Goal: Information Seeking & Learning: Learn about a topic

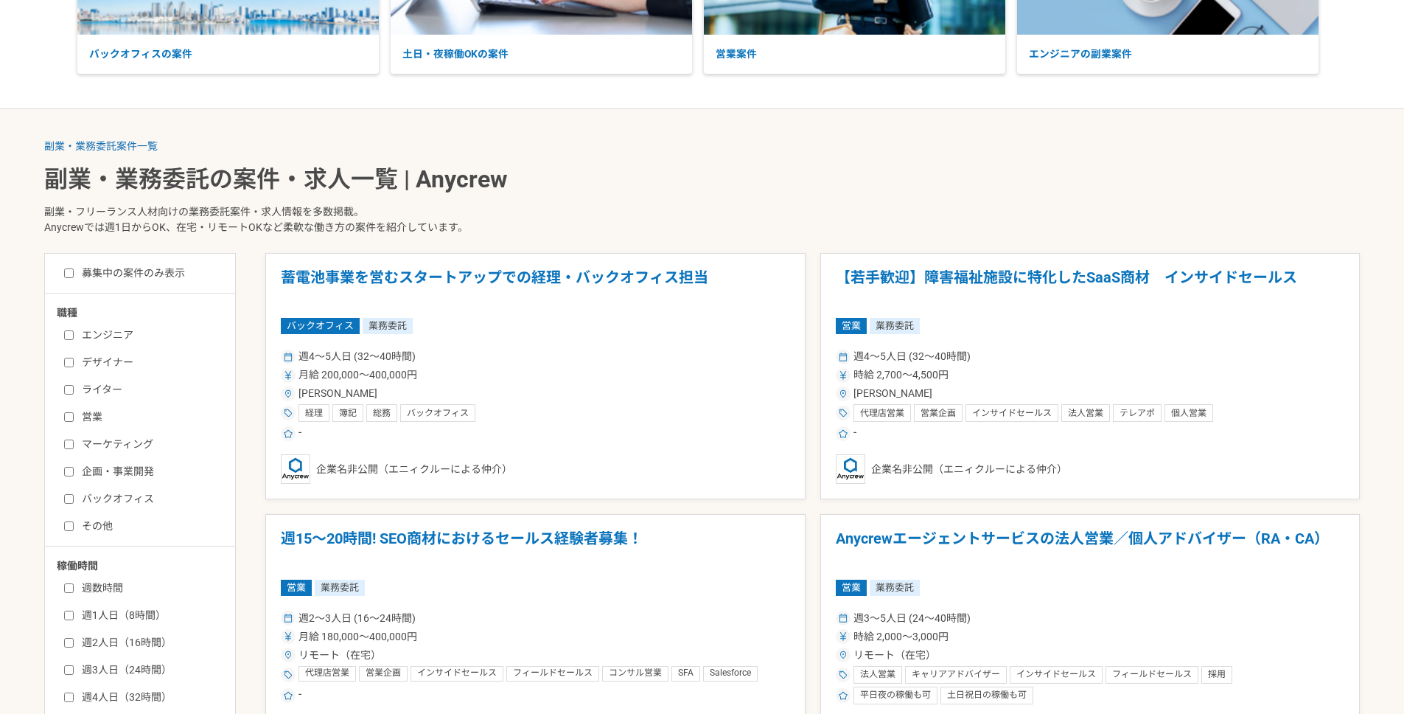
scroll to position [659, 0]
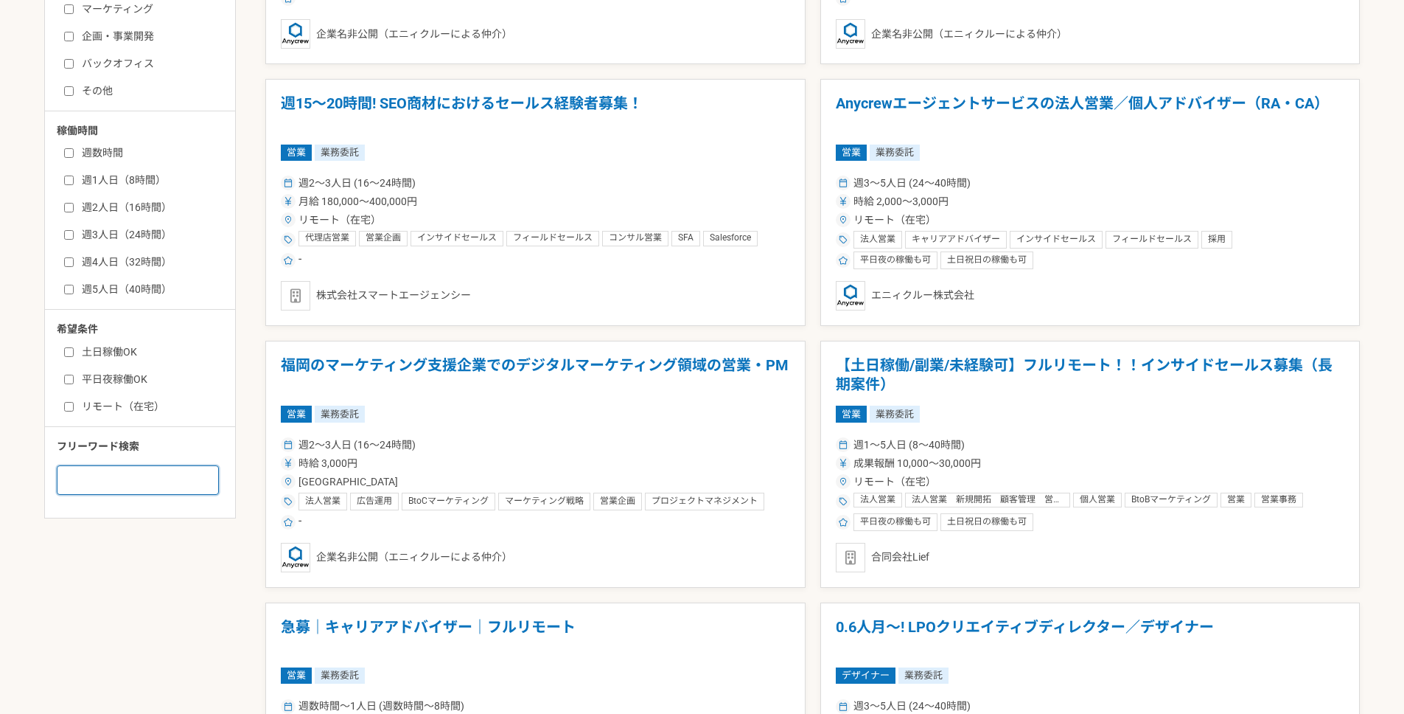
click at [122, 473] on input at bounding box center [138, 479] width 162 height 29
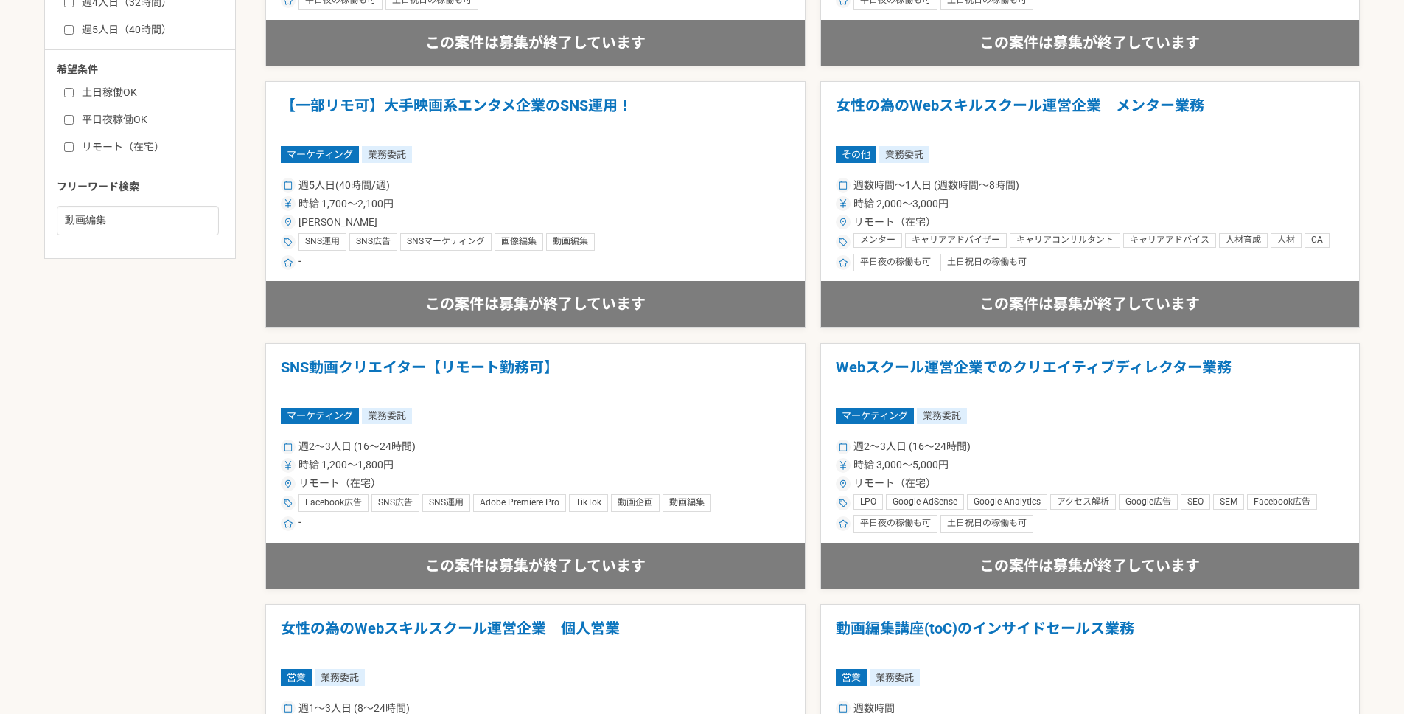
scroll to position [909, 0]
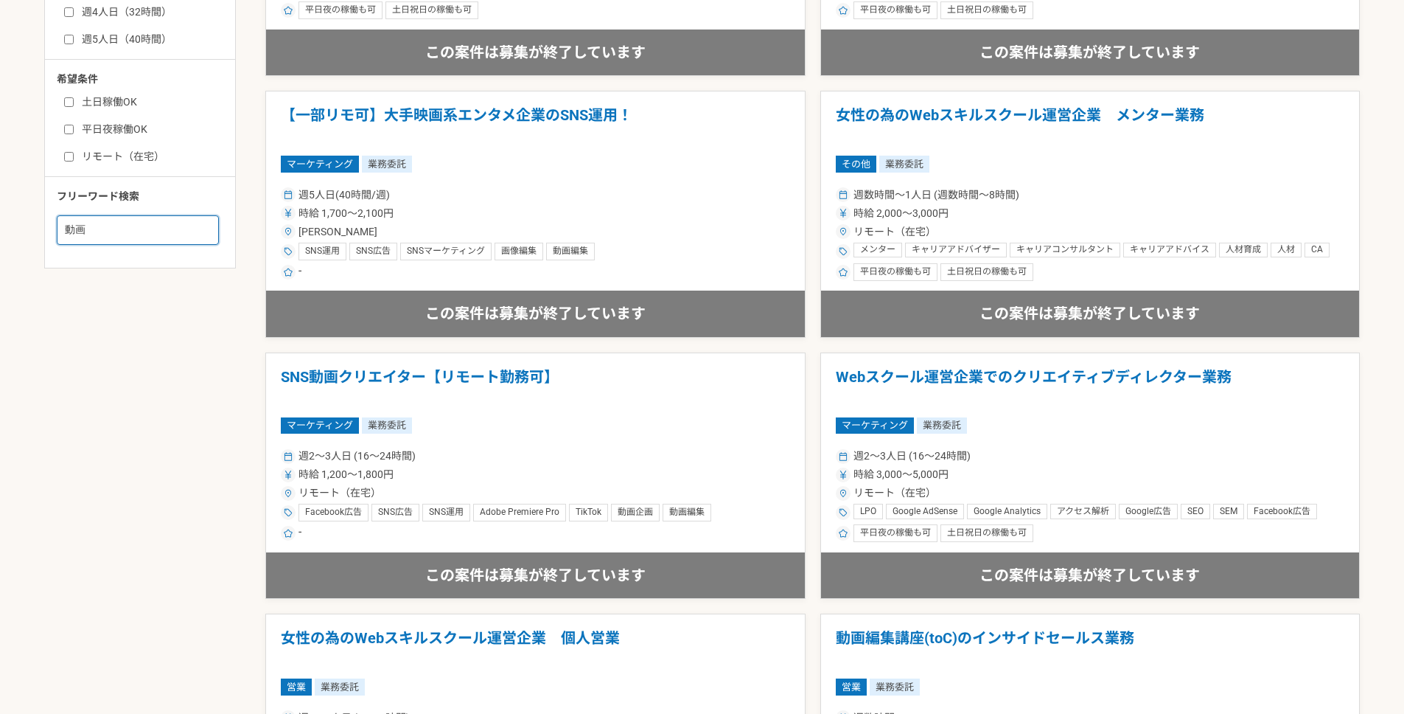
type input "動"
type input "く"
type input "スキルシェア"
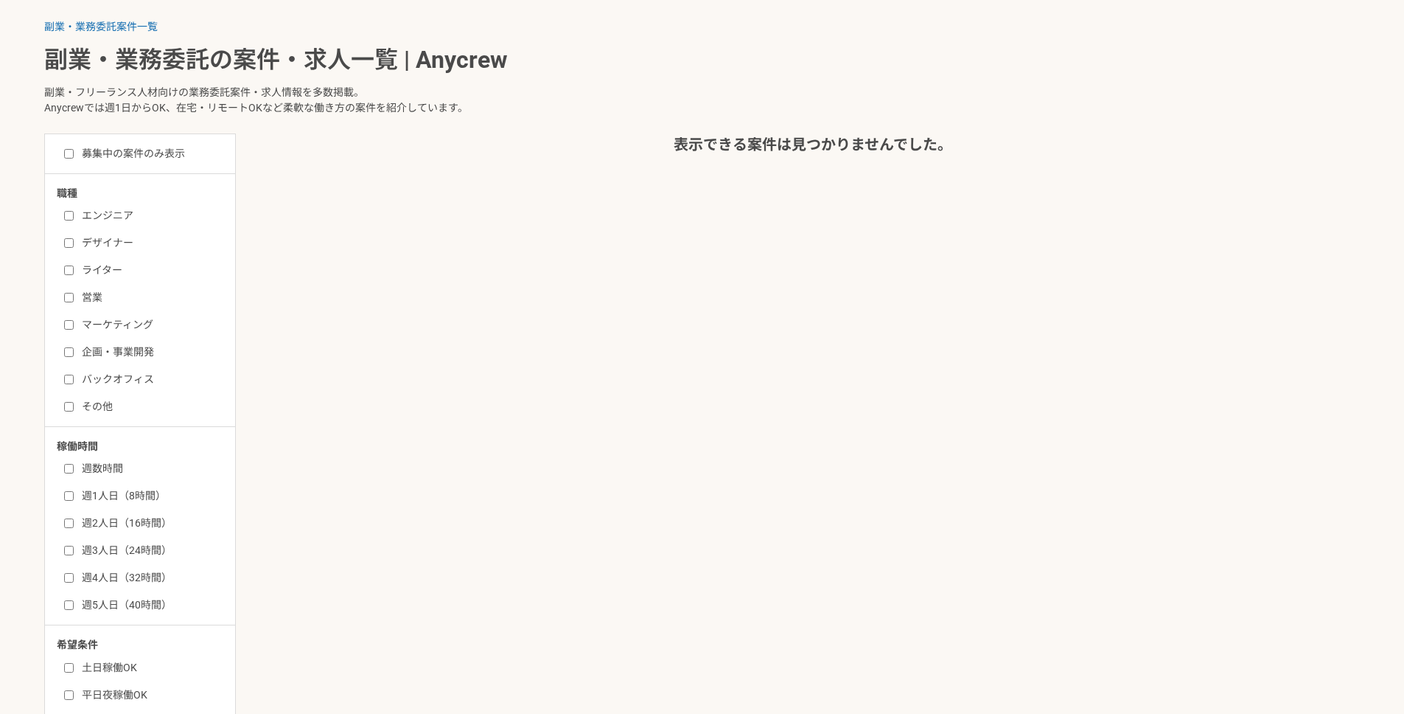
scroll to position [711, 0]
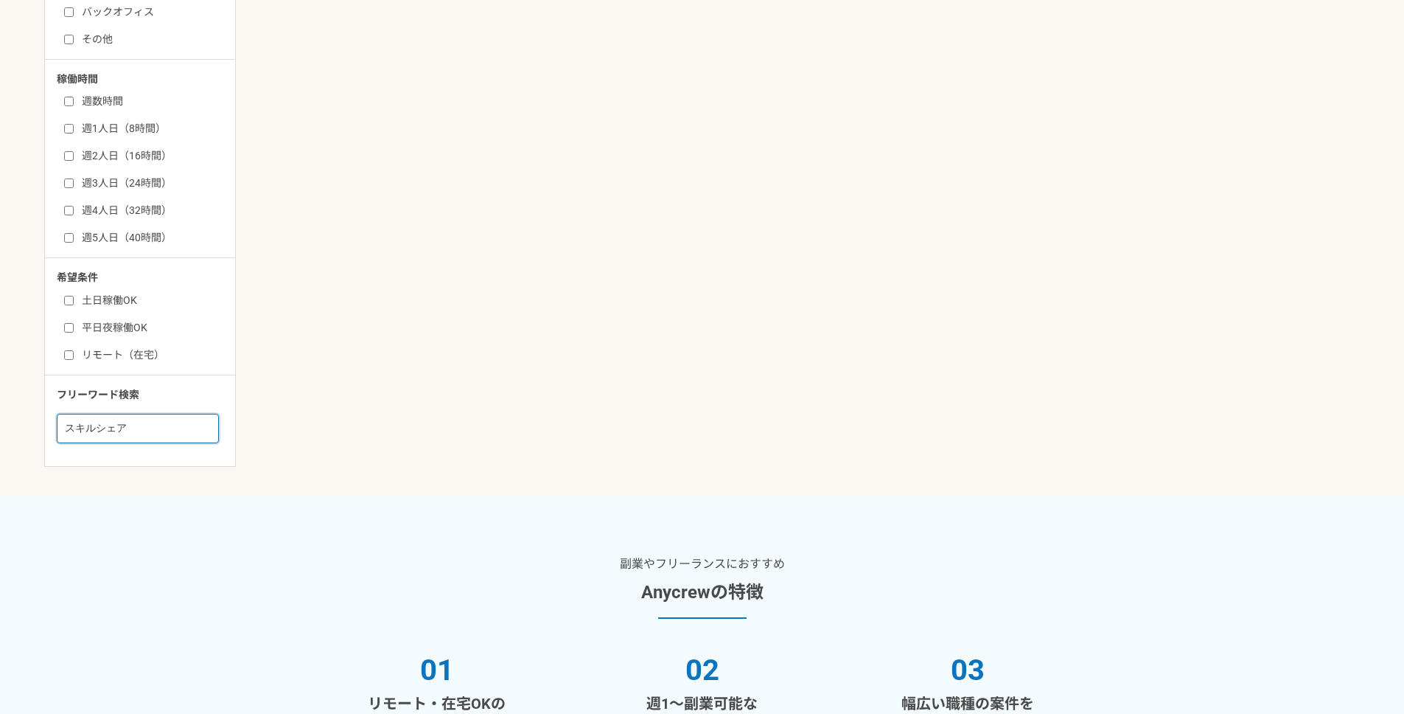
click at [111, 429] on input "スキルシェア" at bounding box center [138, 428] width 162 height 29
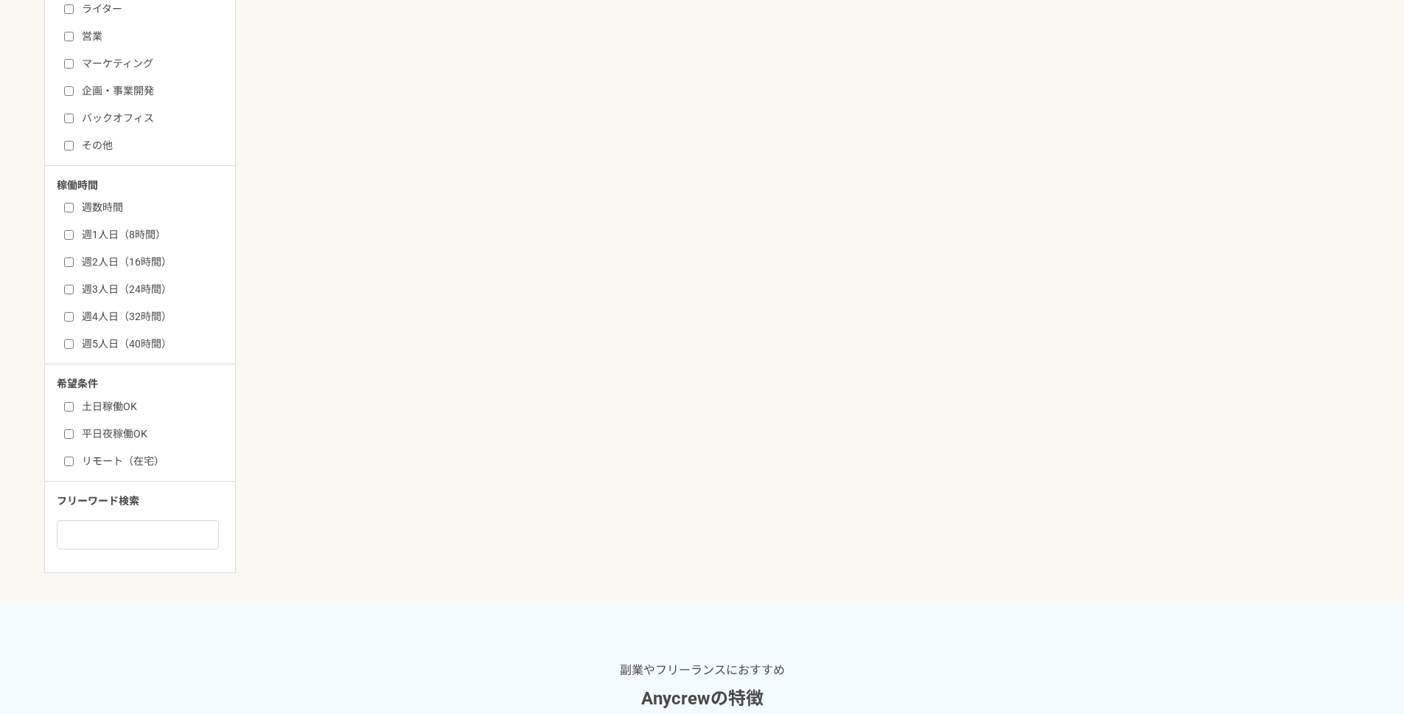
click at [74, 142] on label "その他" at bounding box center [149, 145] width 170 height 15
click at [74, 142] on input "その他" at bounding box center [69, 146] width 10 height 10
checkbox input "true"
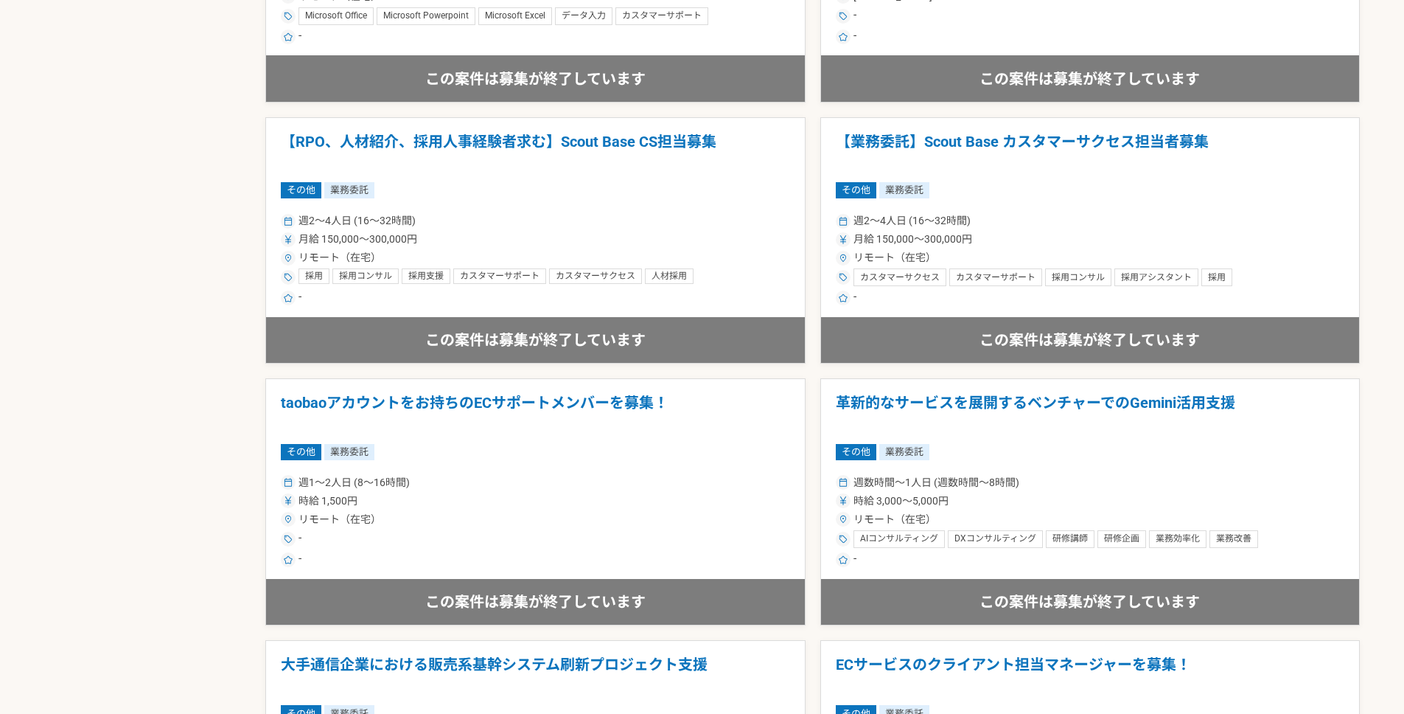
scroll to position [1976, 0]
